Goal: Task Accomplishment & Management: Complete application form

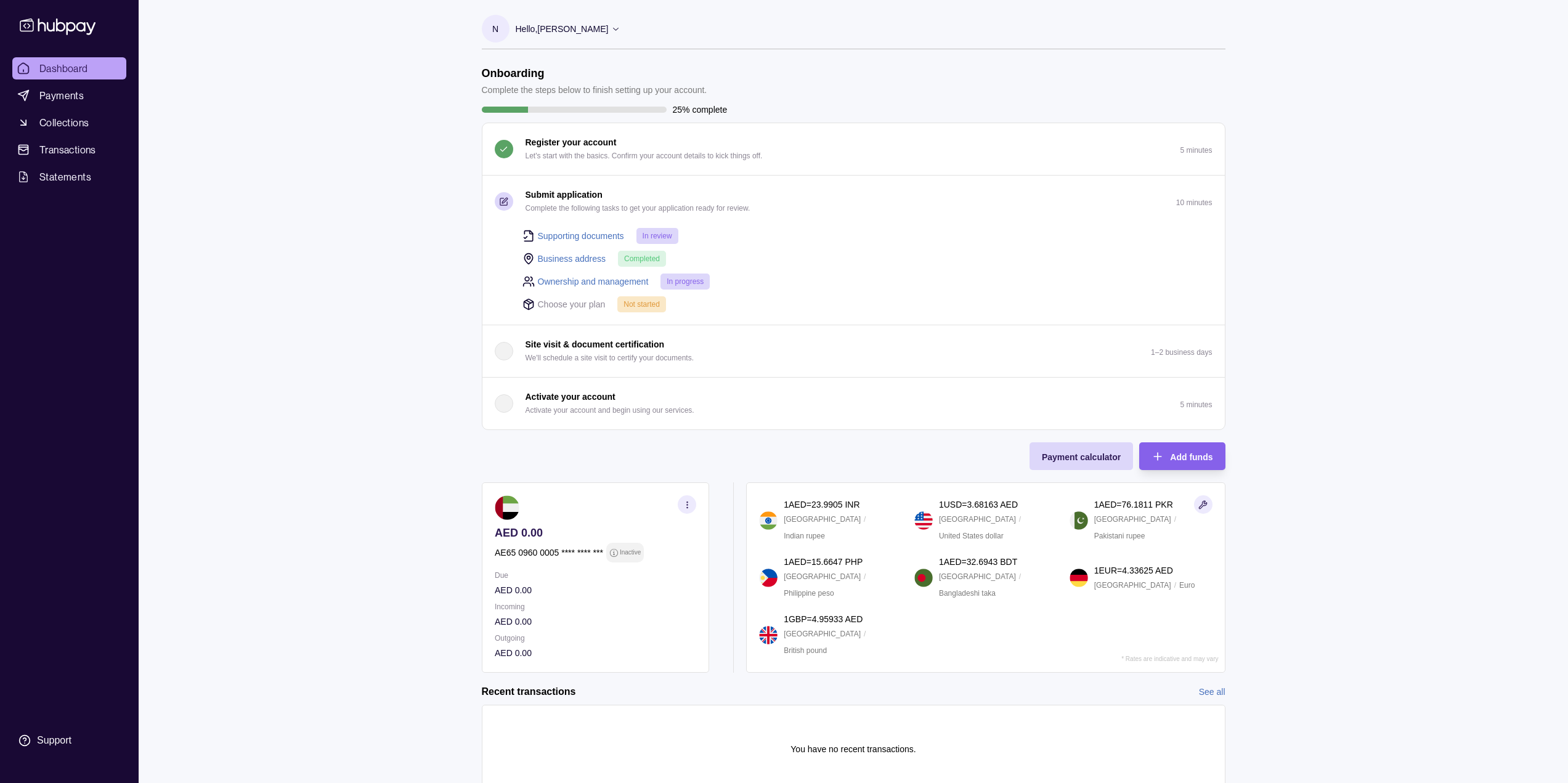
click at [567, 236] on link "Supporting documents" at bounding box center [581, 236] width 86 height 14
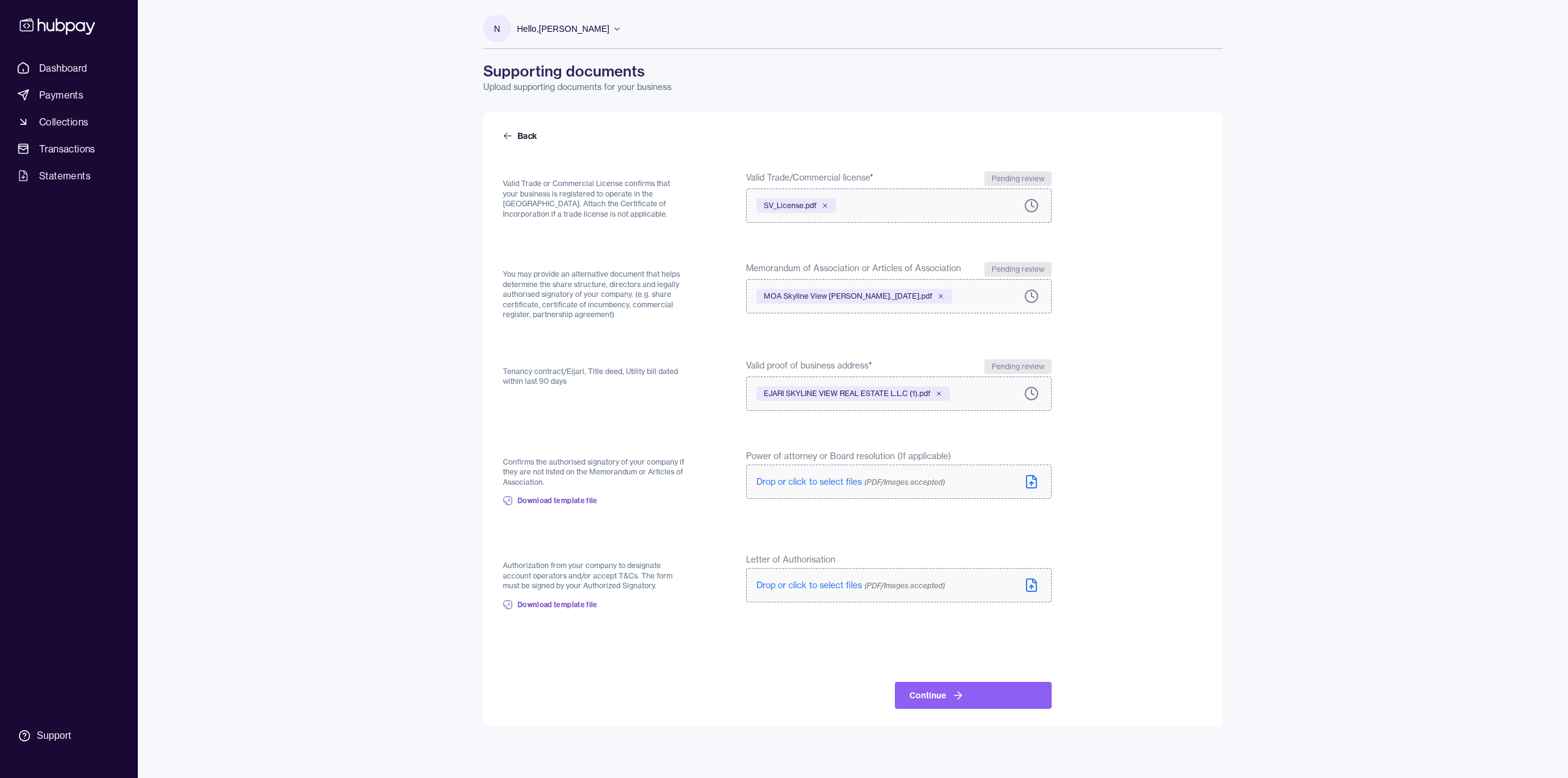
click at [1031, 585] on icon at bounding box center [1031, 586] width 4 height 2
click at [924, 699] on button "Continue" at bounding box center [973, 695] width 157 height 27
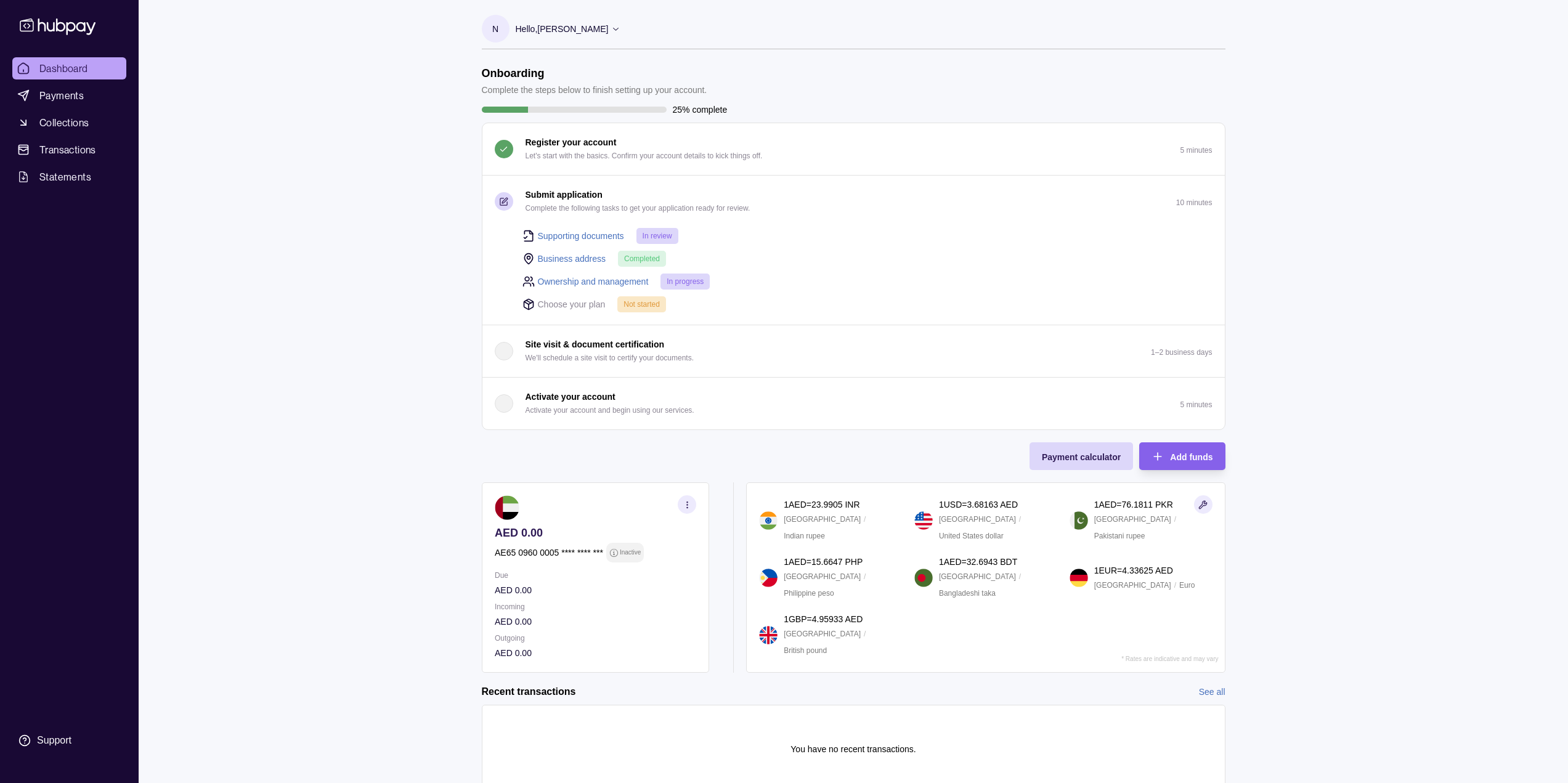
click at [605, 283] on link "Ownership and management" at bounding box center [593, 282] width 111 height 14
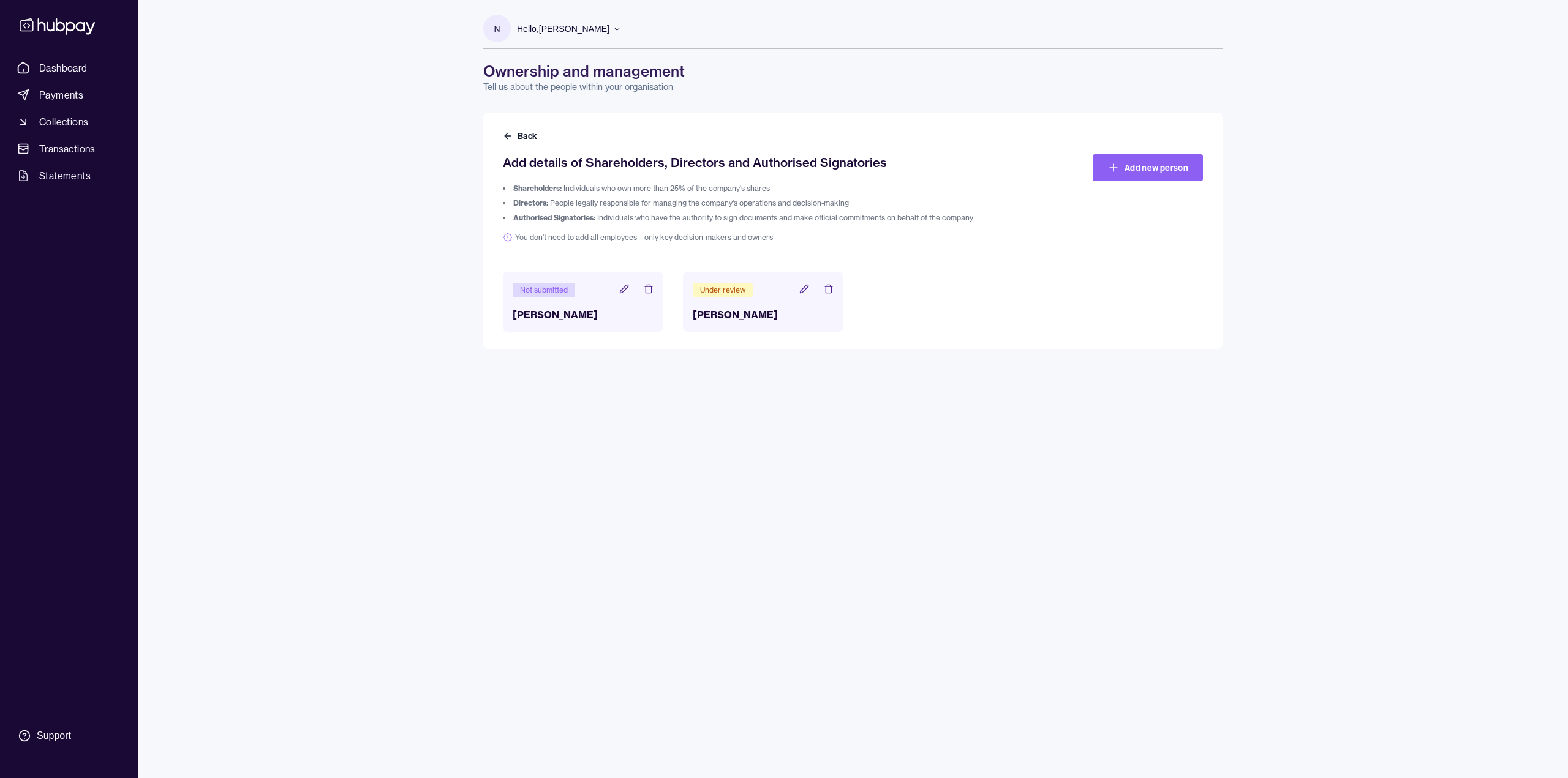
click at [620, 289] on icon at bounding box center [623, 289] width 9 height 9
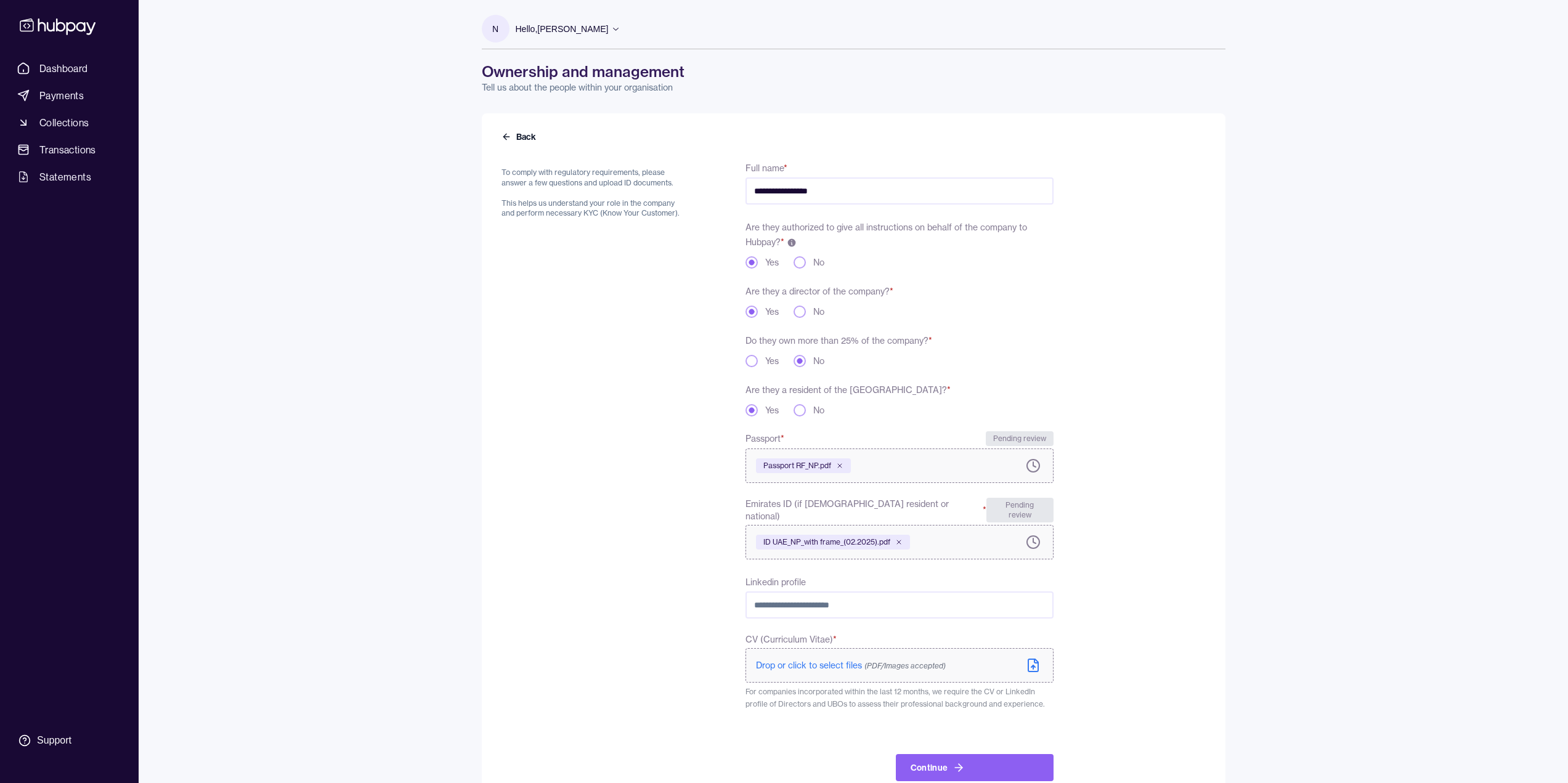
scroll to position [20, 0]
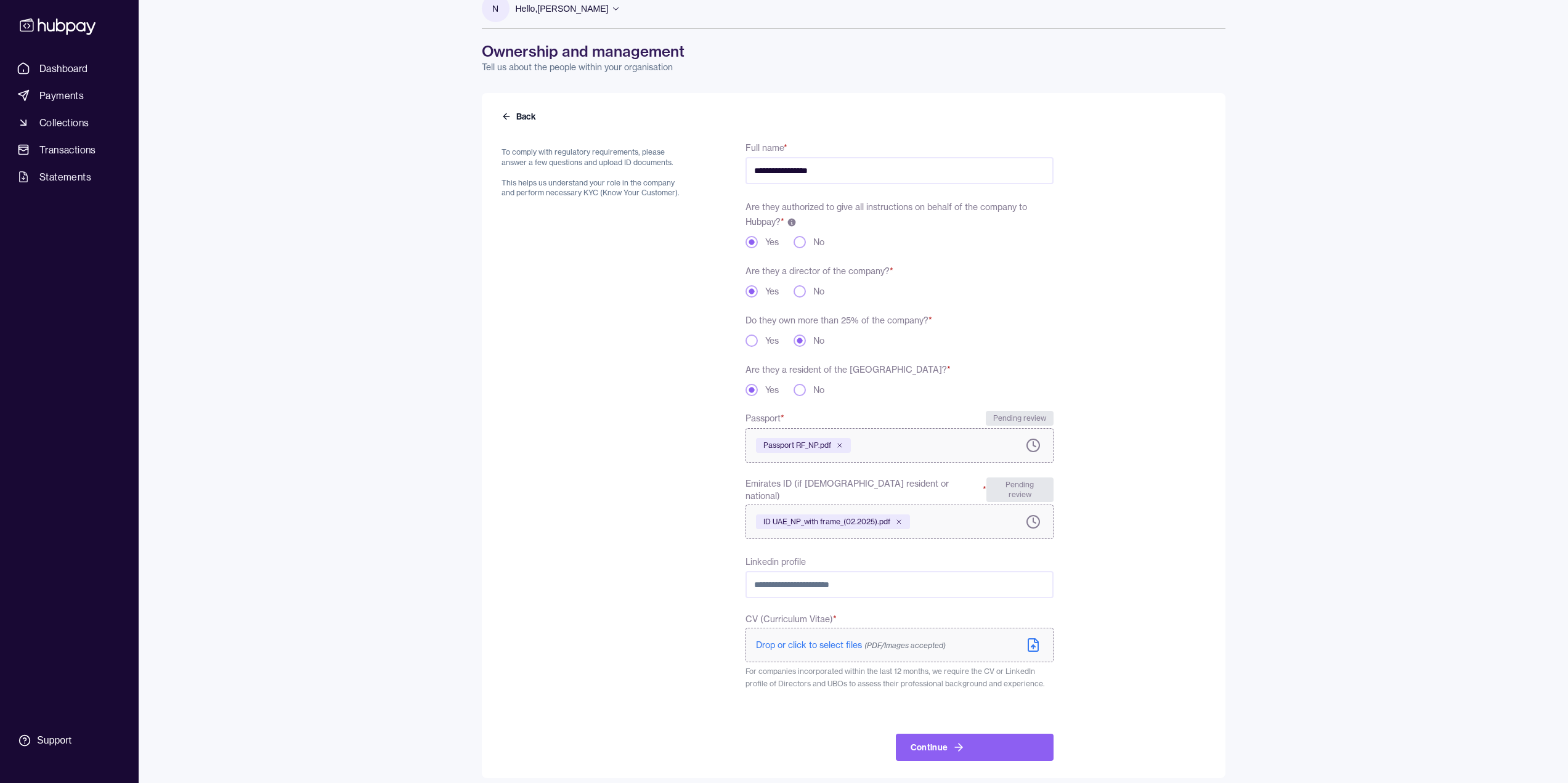
click at [1032, 645] on icon at bounding box center [1033, 646] width 4 height 2
click at [1033, 645] on icon at bounding box center [1033, 647] width 0 height 4
click at [870, 572] on input "Linkedin profile" at bounding box center [899, 585] width 307 height 27
click at [1032, 645] on icon at bounding box center [1033, 646] width 4 height 2
click at [957, 750] on icon "submit" at bounding box center [959, 750] width 7 height 0
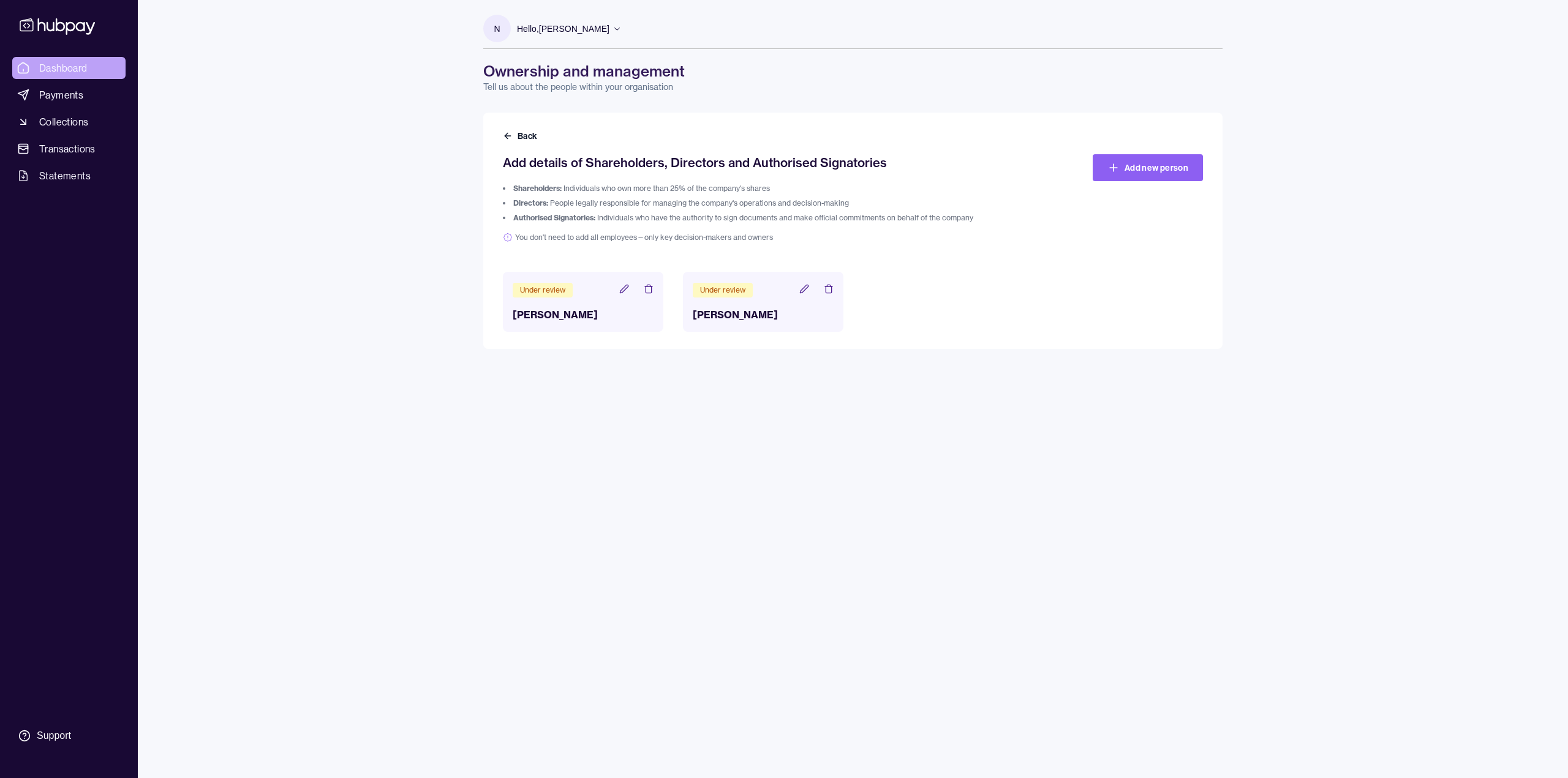
click at [71, 69] on span "Dashboard" at bounding box center [63, 68] width 49 height 15
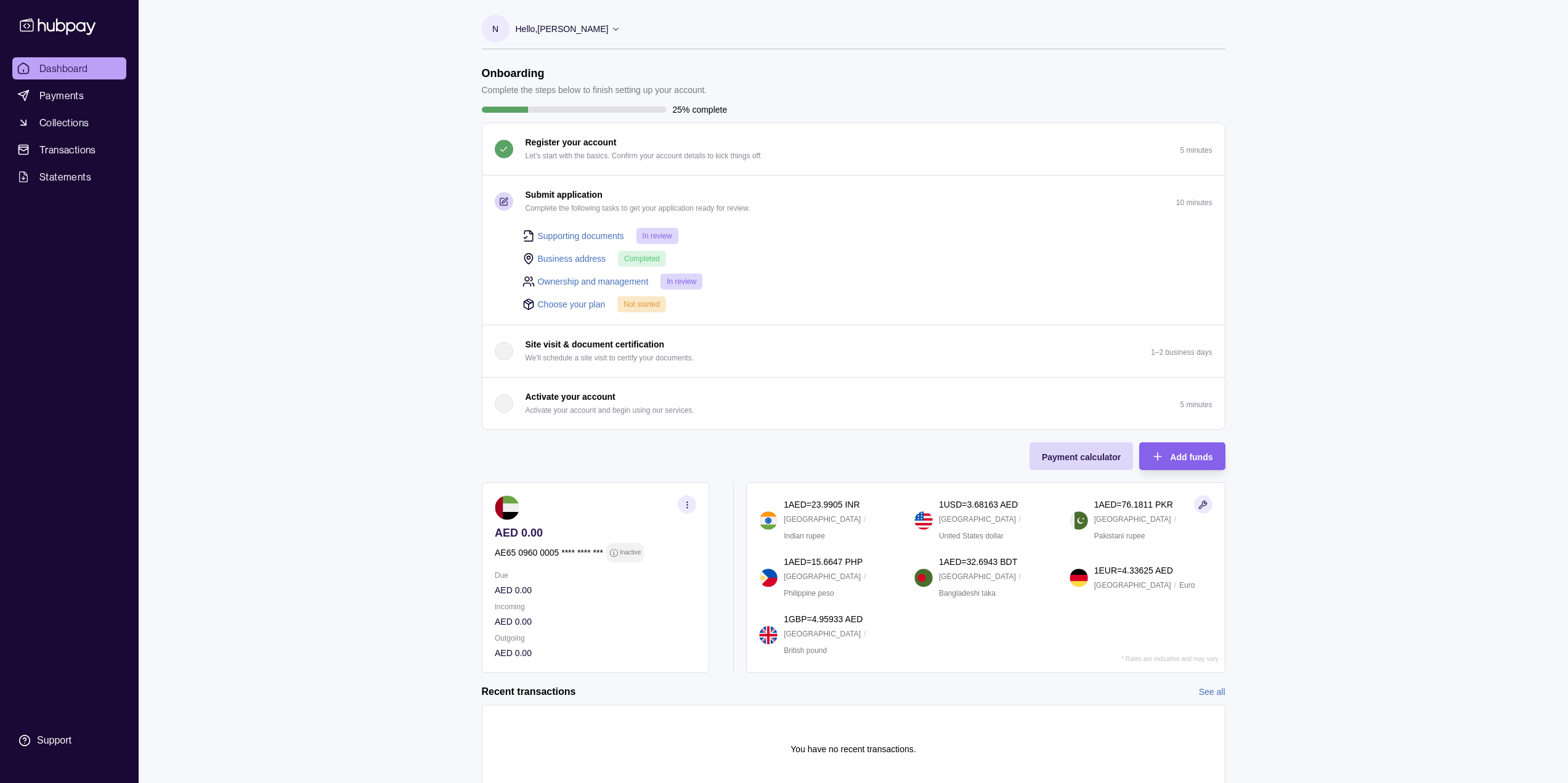
click at [582, 304] on link "Choose your plan" at bounding box center [571, 304] width 68 height 14
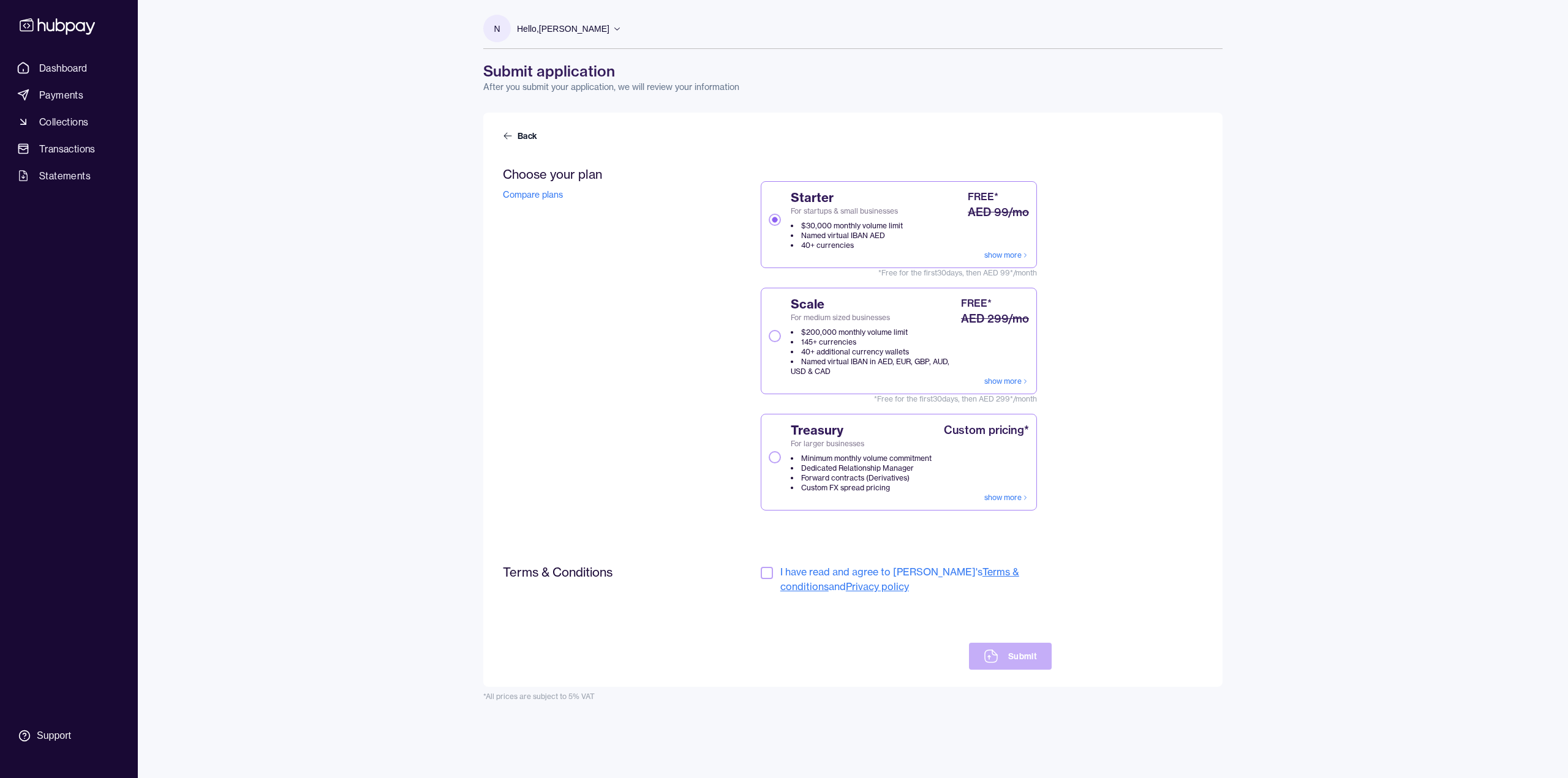
click at [776, 337] on button "Scale For medium sized businesses $200,000 monthly volume limit 145+ currencies…" at bounding box center [775, 336] width 12 height 12
click at [1001, 378] on link "show more" at bounding box center [1006, 381] width 44 height 9
drag, startPoint x: 768, startPoint y: 573, endPoint x: 774, endPoint y: 574, distance: 6.1
click at [768, 574] on button "button" at bounding box center [767, 573] width 12 height 12
drag, startPoint x: 1040, startPoint y: 665, endPoint x: 1052, endPoint y: 661, distance: 12.6
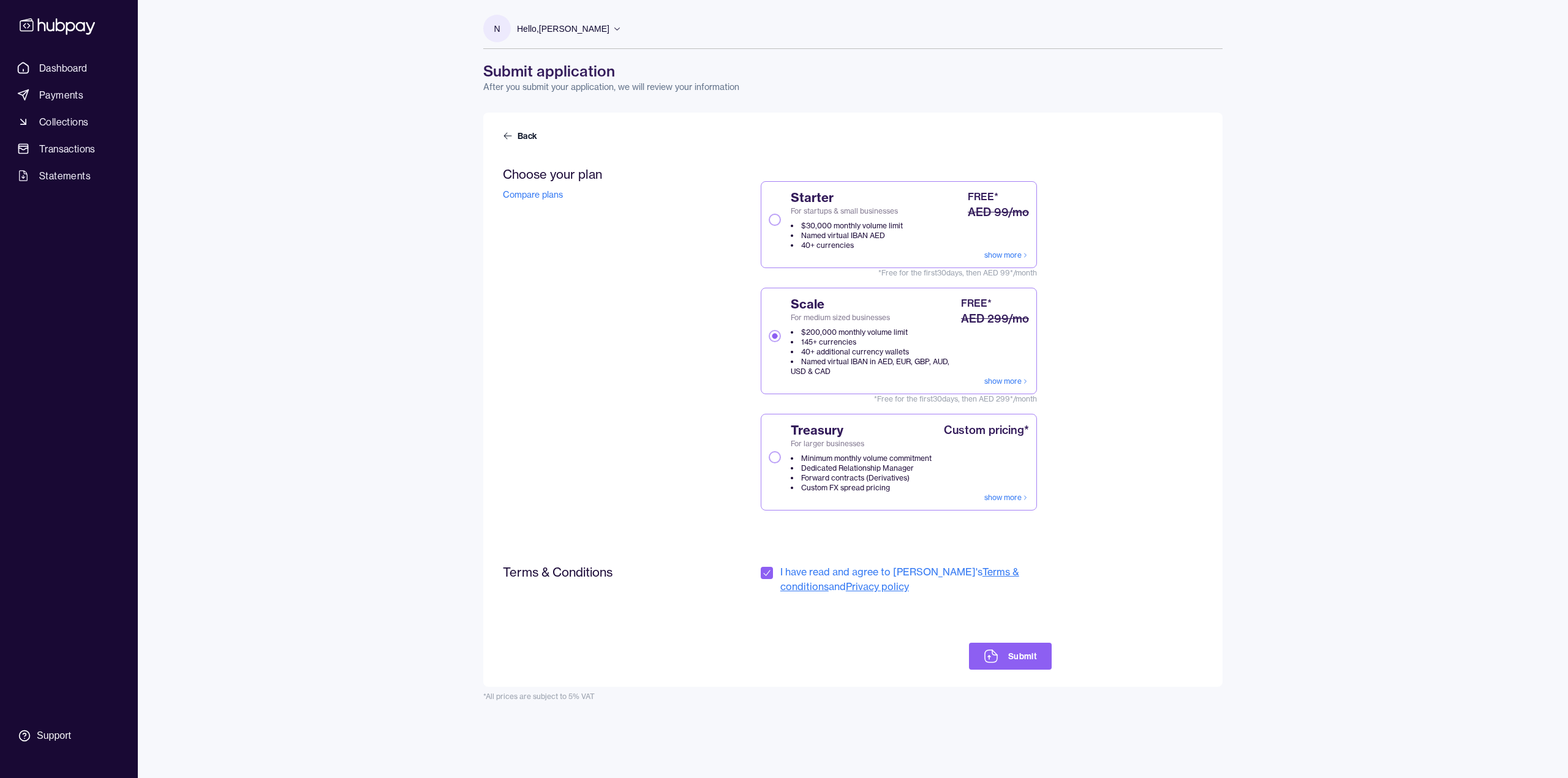
click at [1039, 665] on button "Submit" at bounding box center [1010, 656] width 83 height 27
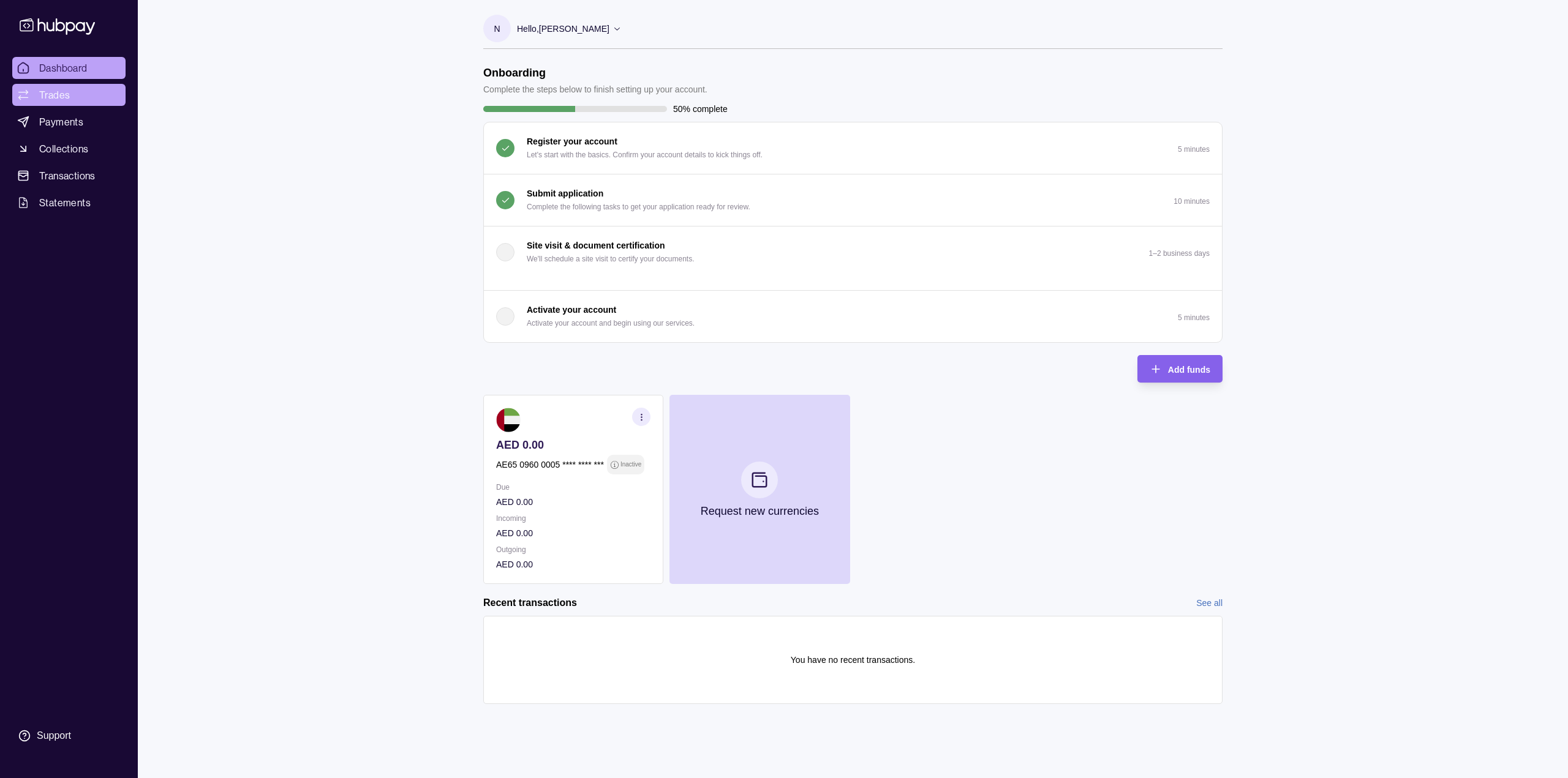
click at [63, 97] on span "Trades" at bounding box center [55, 95] width 31 height 15
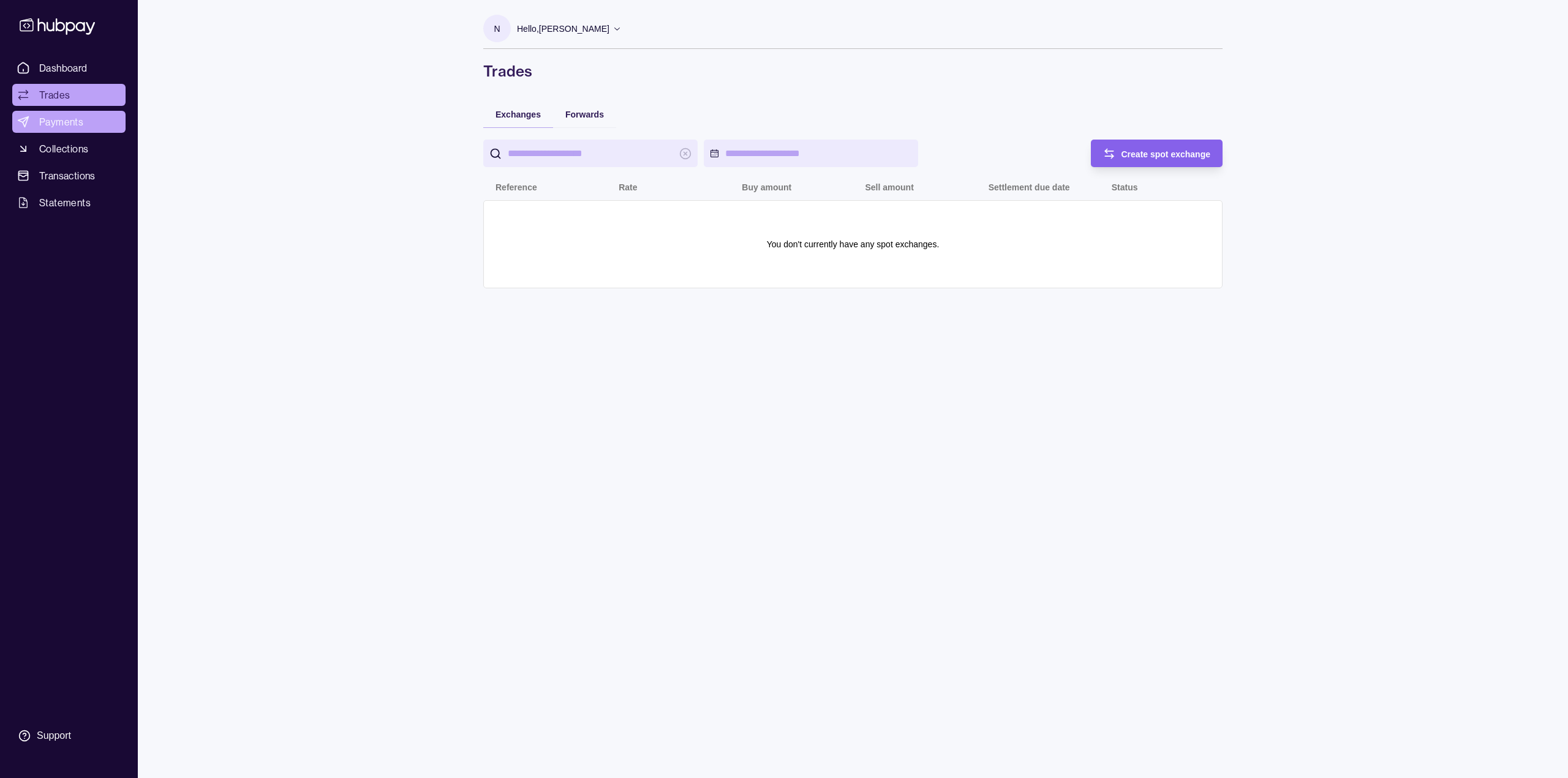
click at [59, 129] on span "Payments" at bounding box center [61, 121] width 44 height 15
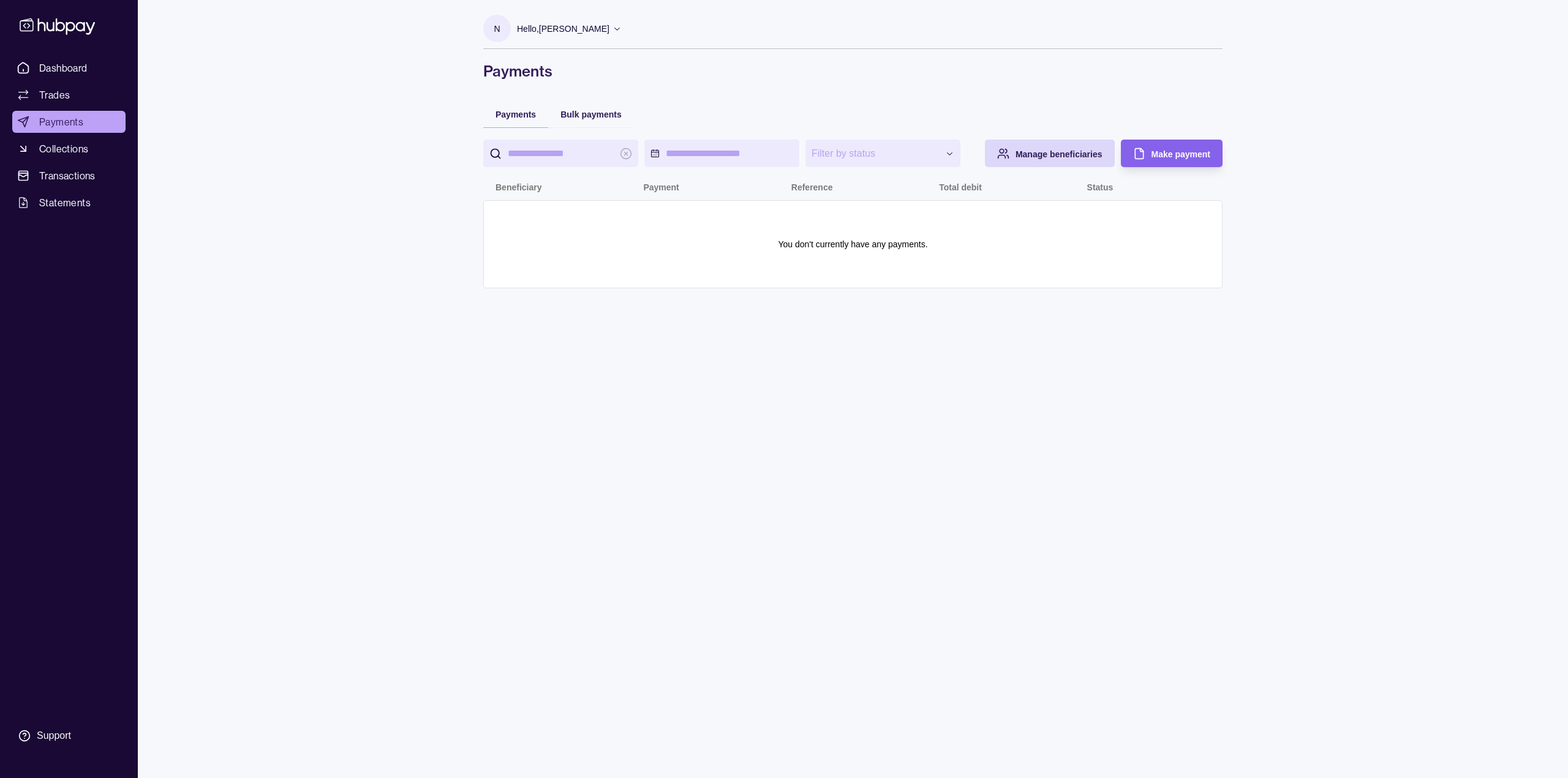
drag, startPoint x: 79, startPoint y: 148, endPoint x: 209, endPoint y: 161, distance: 130.6
click at [79, 149] on span "Collections" at bounding box center [63, 149] width 49 height 15
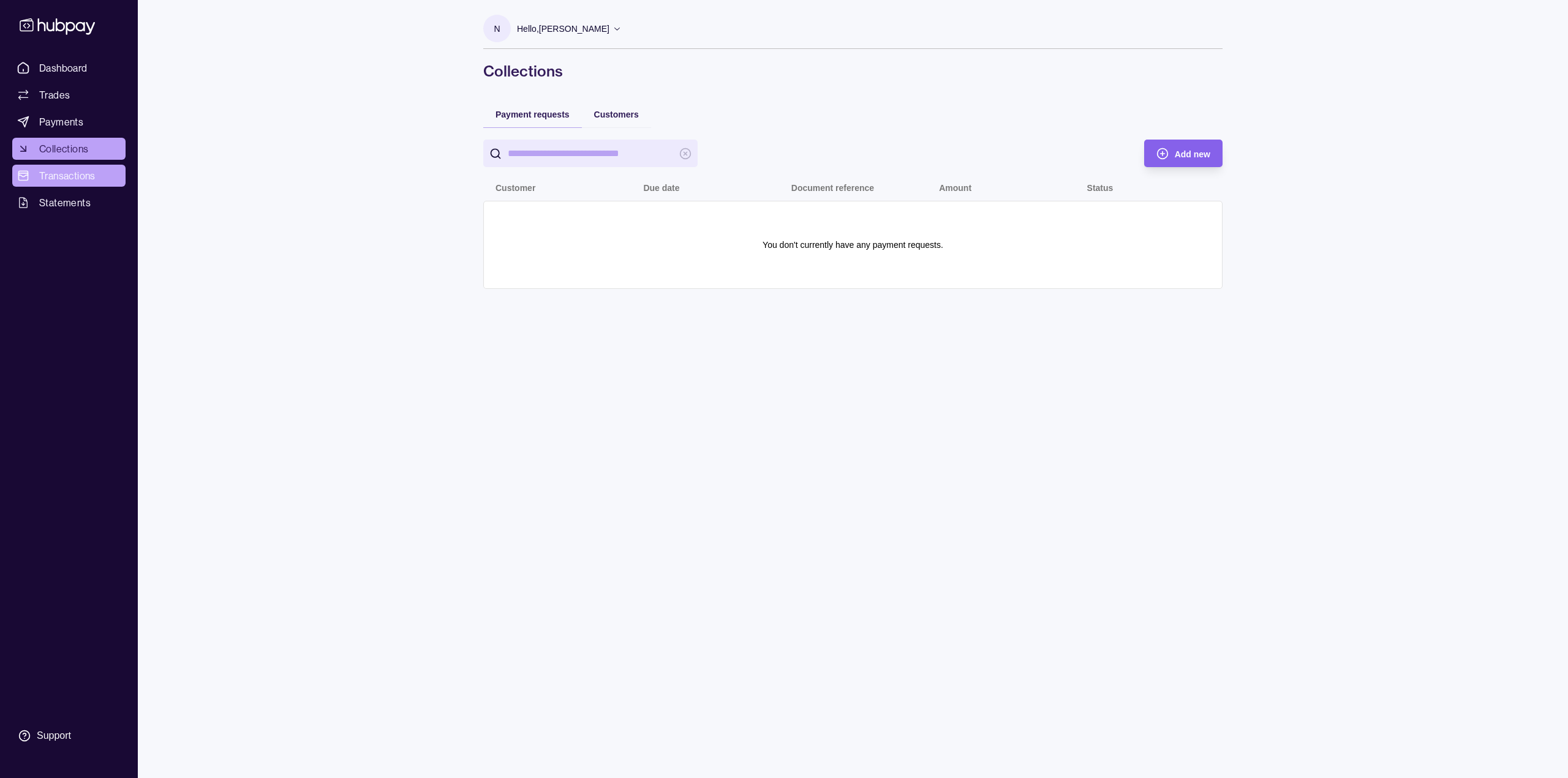
click at [81, 181] on span "Transactions" at bounding box center [67, 176] width 56 height 15
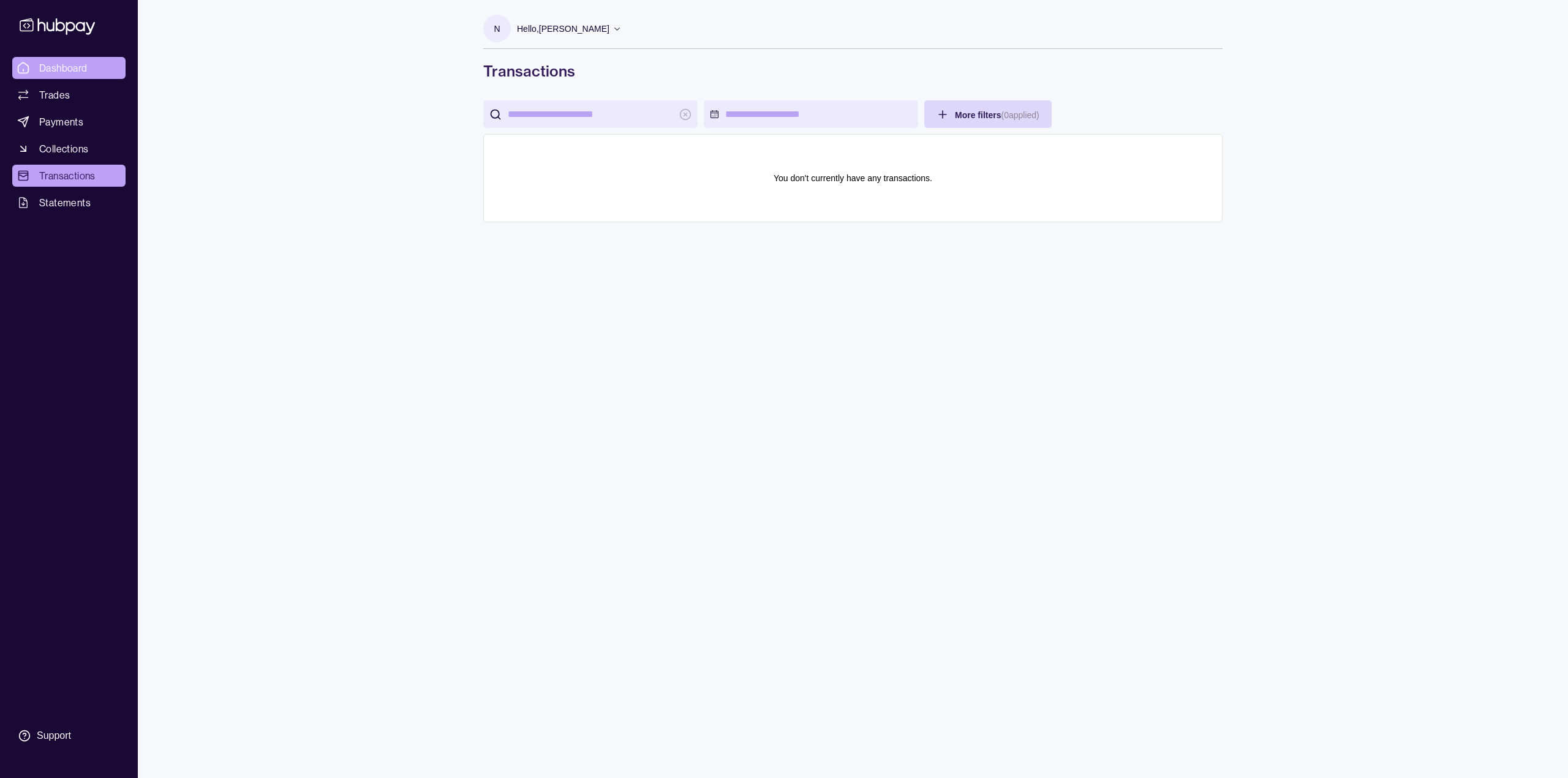
click at [60, 66] on span "Dashboard" at bounding box center [63, 68] width 49 height 15
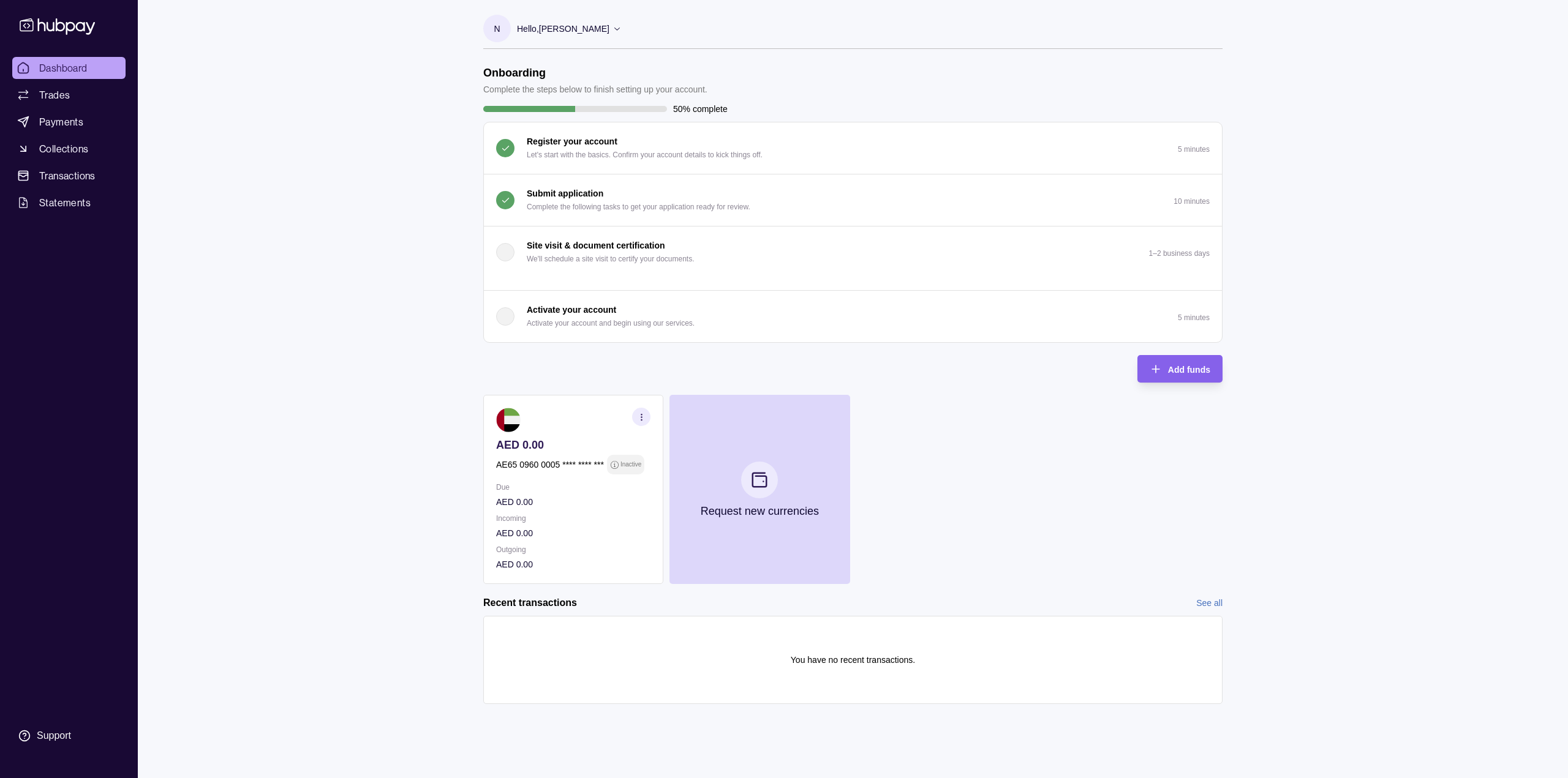
click at [616, 28] on icon at bounding box center [617, 29] width 6 height 3
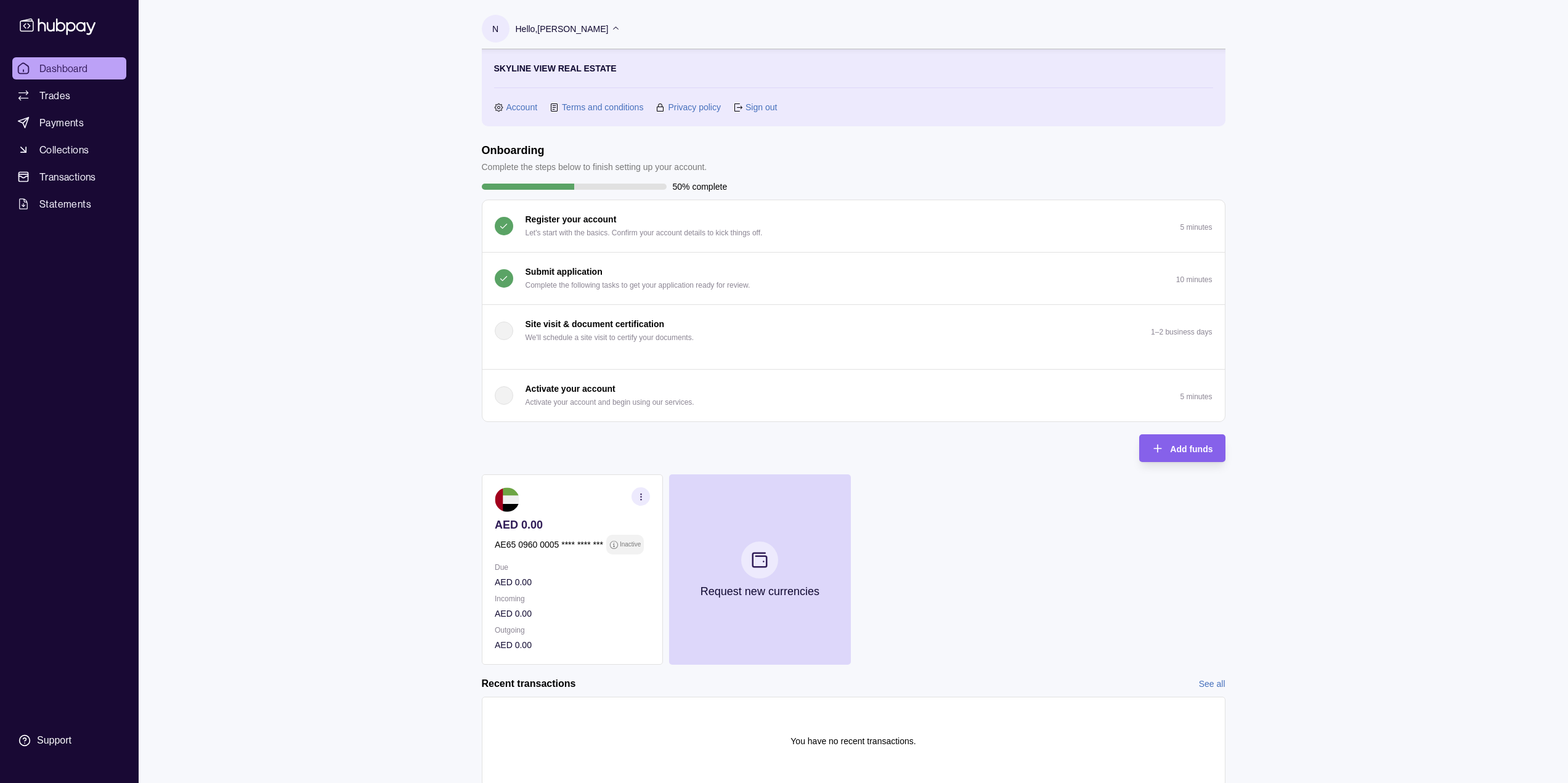
click at [525, 108] on link "Account" at bounding box center [522, 107] width 31 height 14
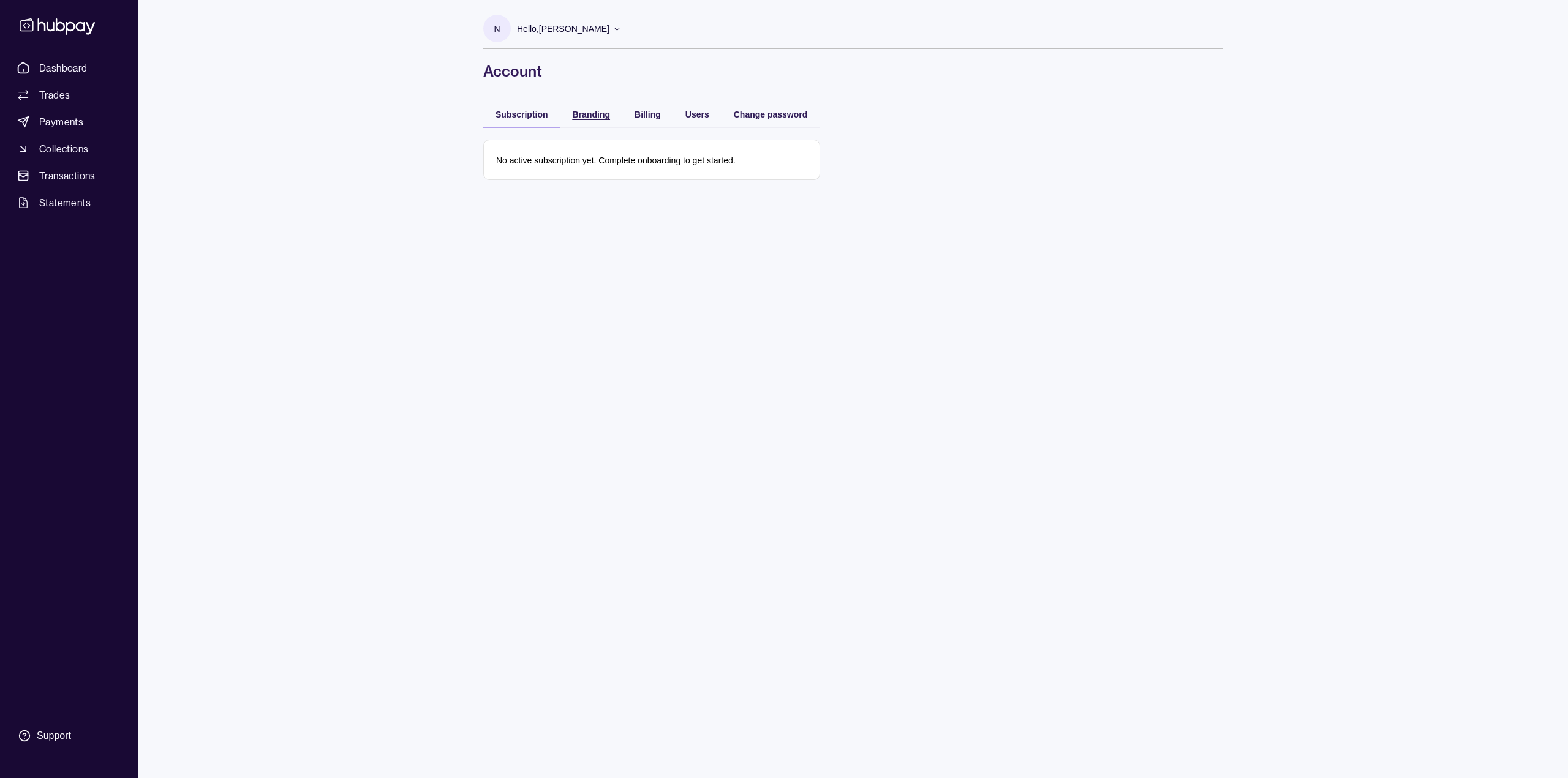
click at [590, 113] on span "Branding" at bounding box center [591, 114] width 37 height 9
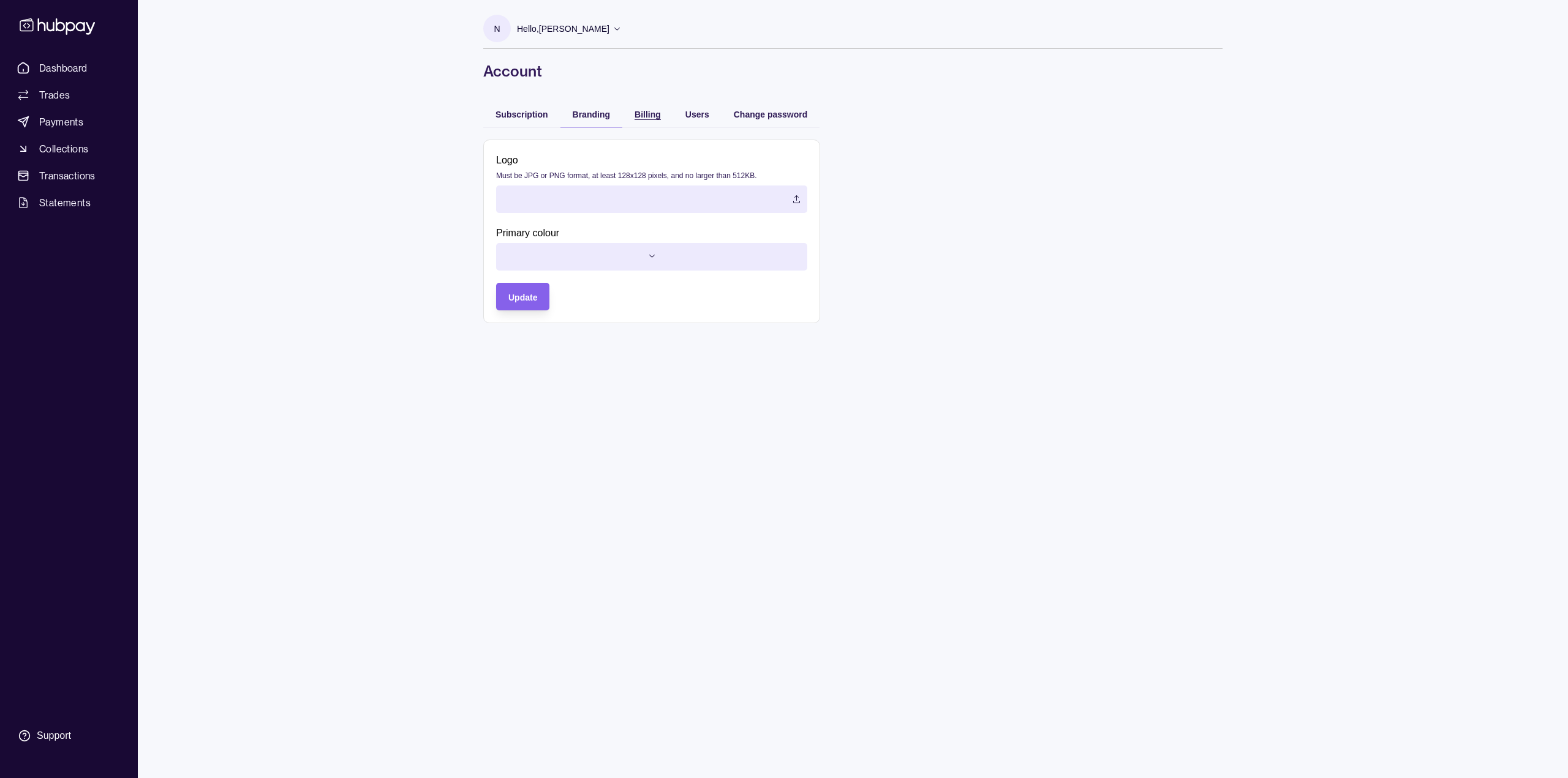
click at [641, 114] on span "Billing" at bounding box center [647, 114] width 26 height 9
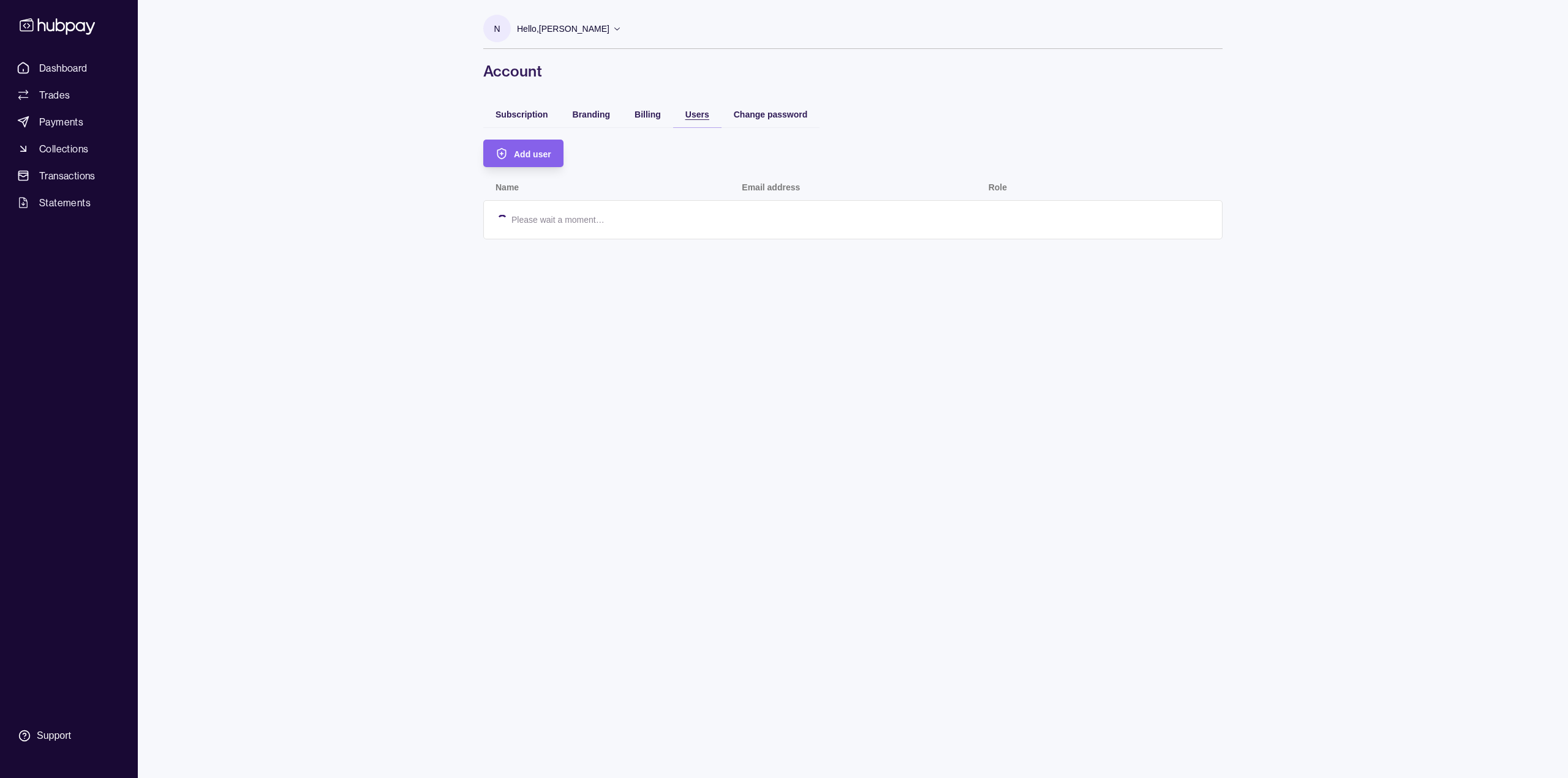
click at [699, 111] on span "Users" at bounding box center [697, 114] width 24 height 9
click at [607, 29] on p "Hello, [PERSON_NAME]" at bounding box center [563, 28] width 92 height 14
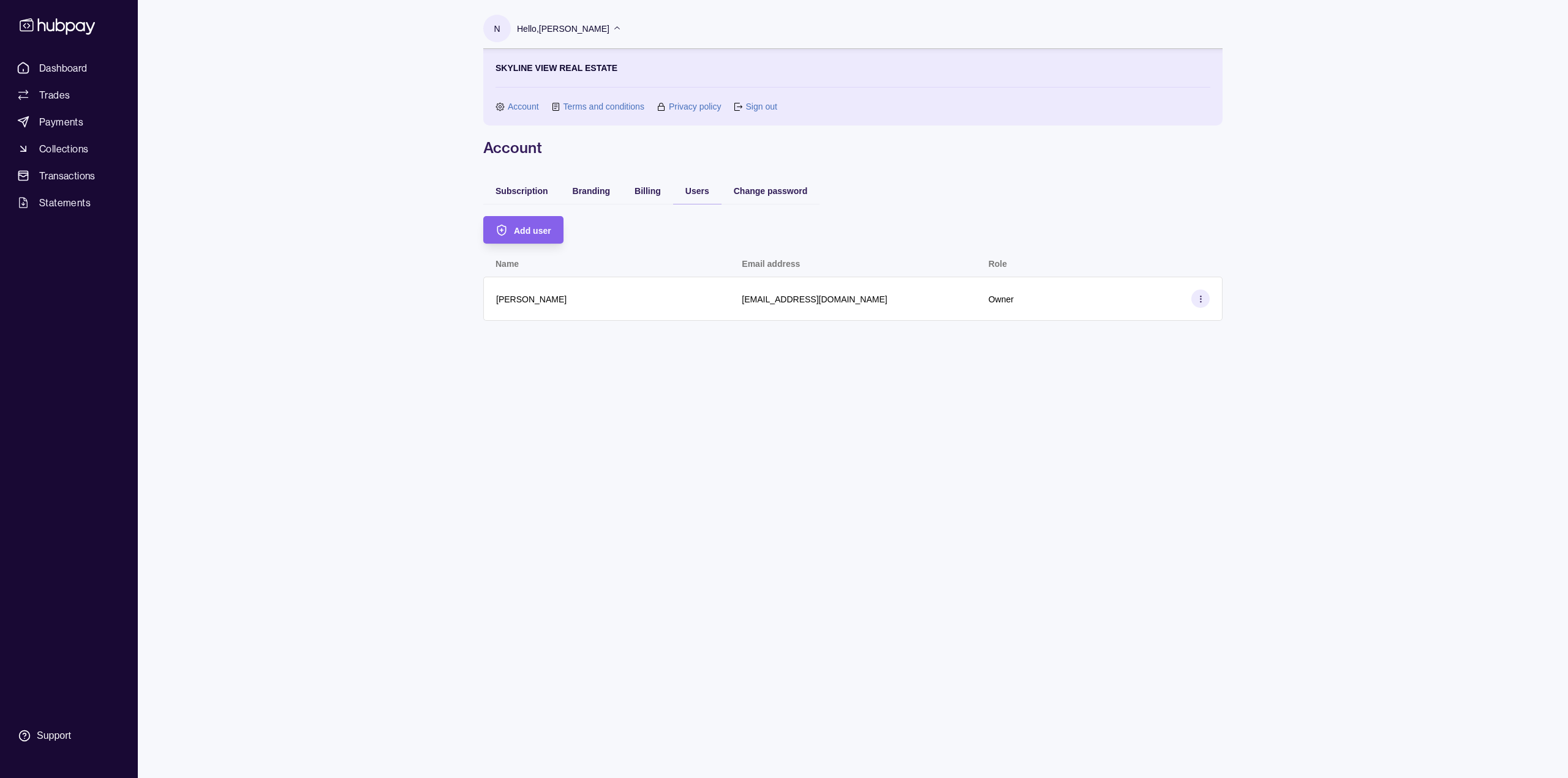
click at [761, 107] on link "Sign out" at bounding box center [761, 106] width 31 height 14
